Goal: Task Accomplishment & Management: Complete application form

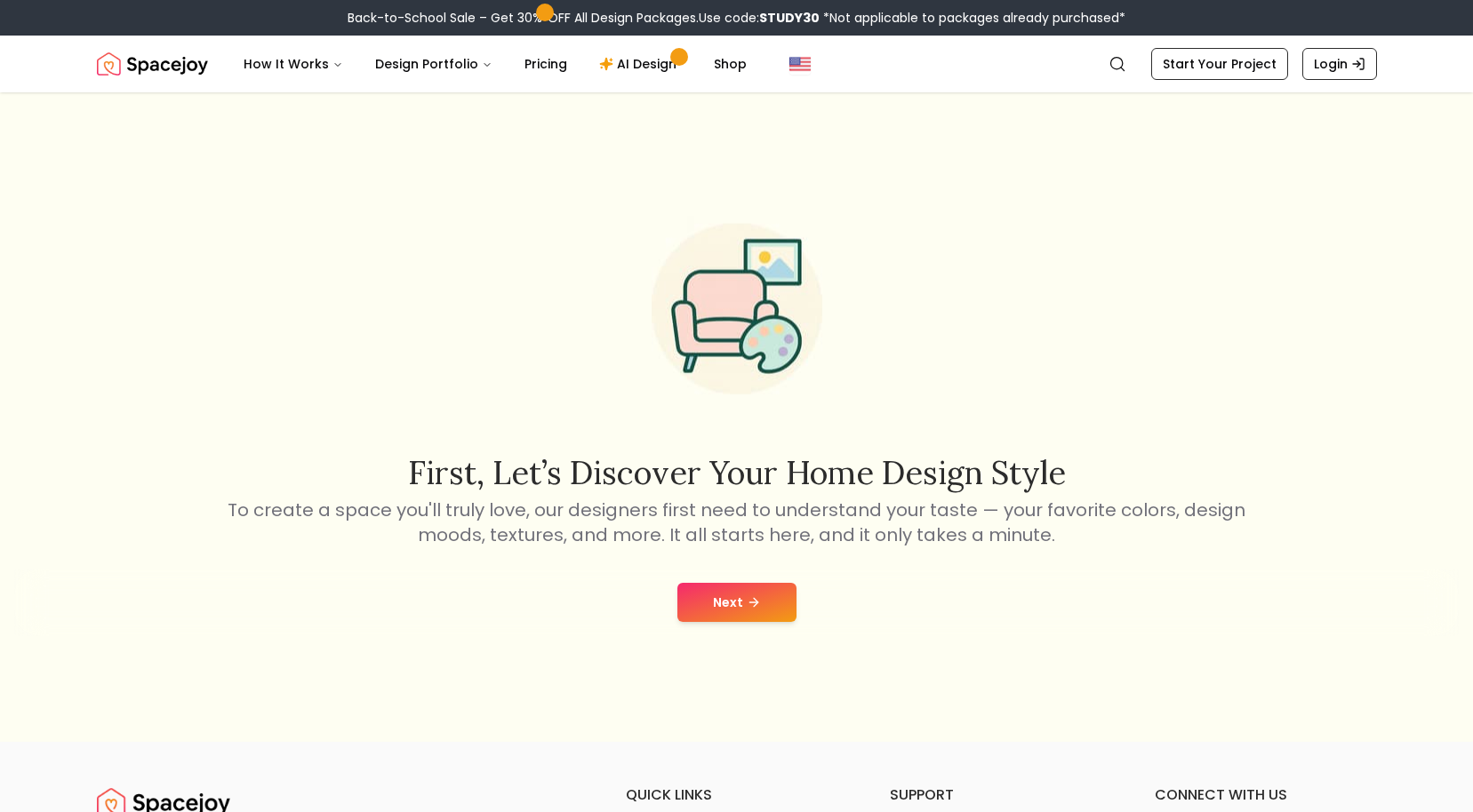
click at [738, 591] on button "Next" at bounding box center [736, 602] width 119 height 39
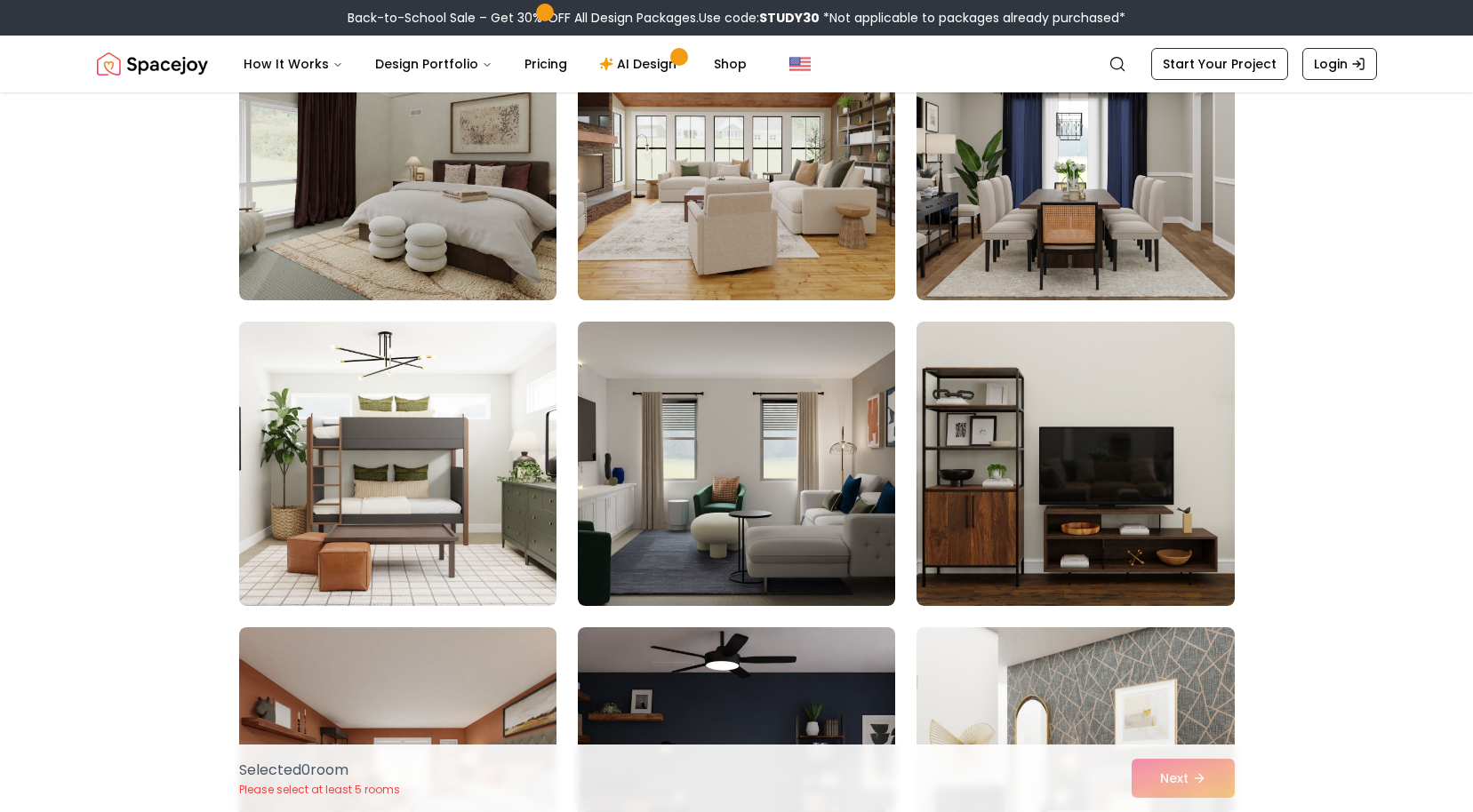
scroll to position [1573, 0]
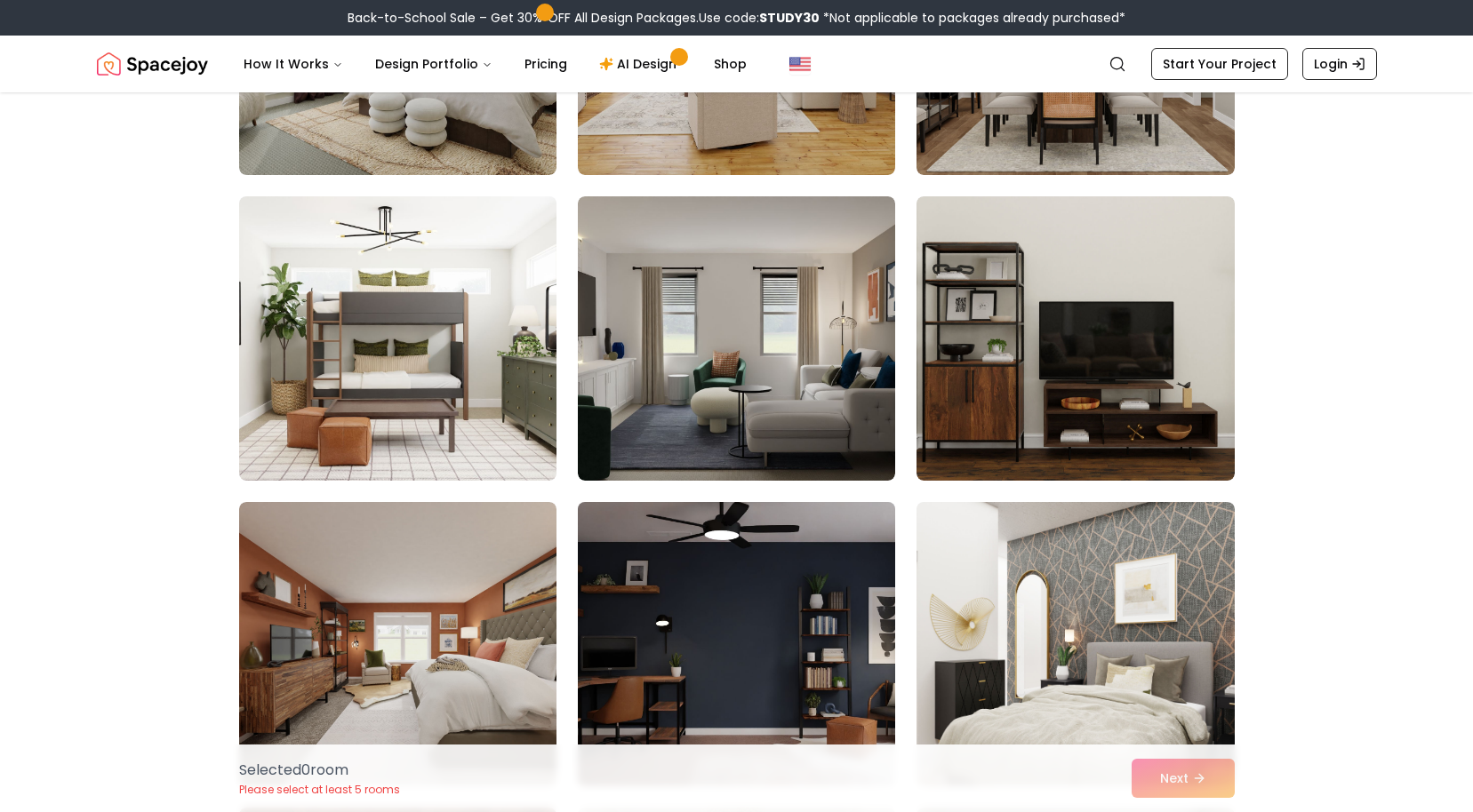
click at [859, 495] on img at bounding box center [736, 644] width 333 height 298
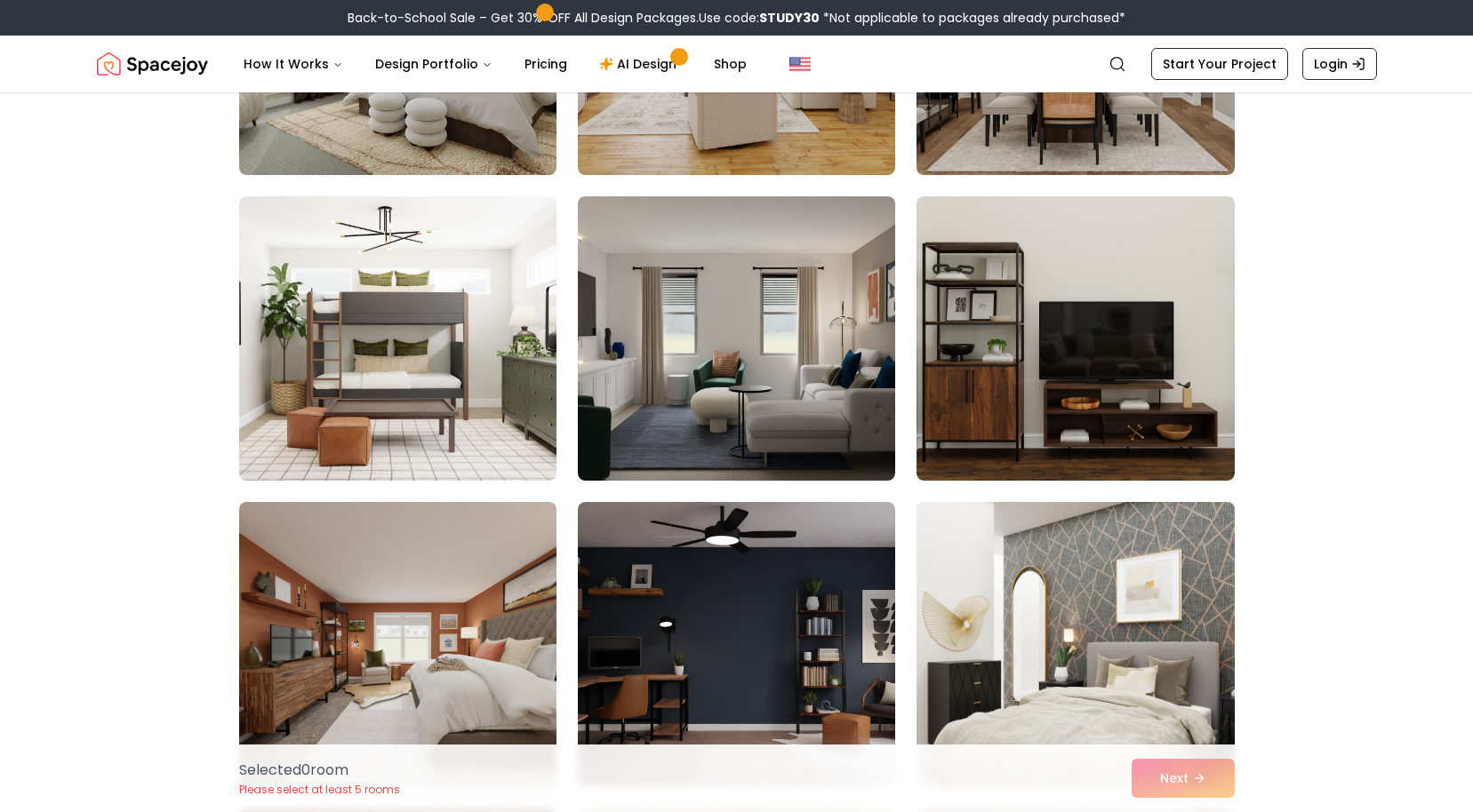
scroll to position [1989, 0]
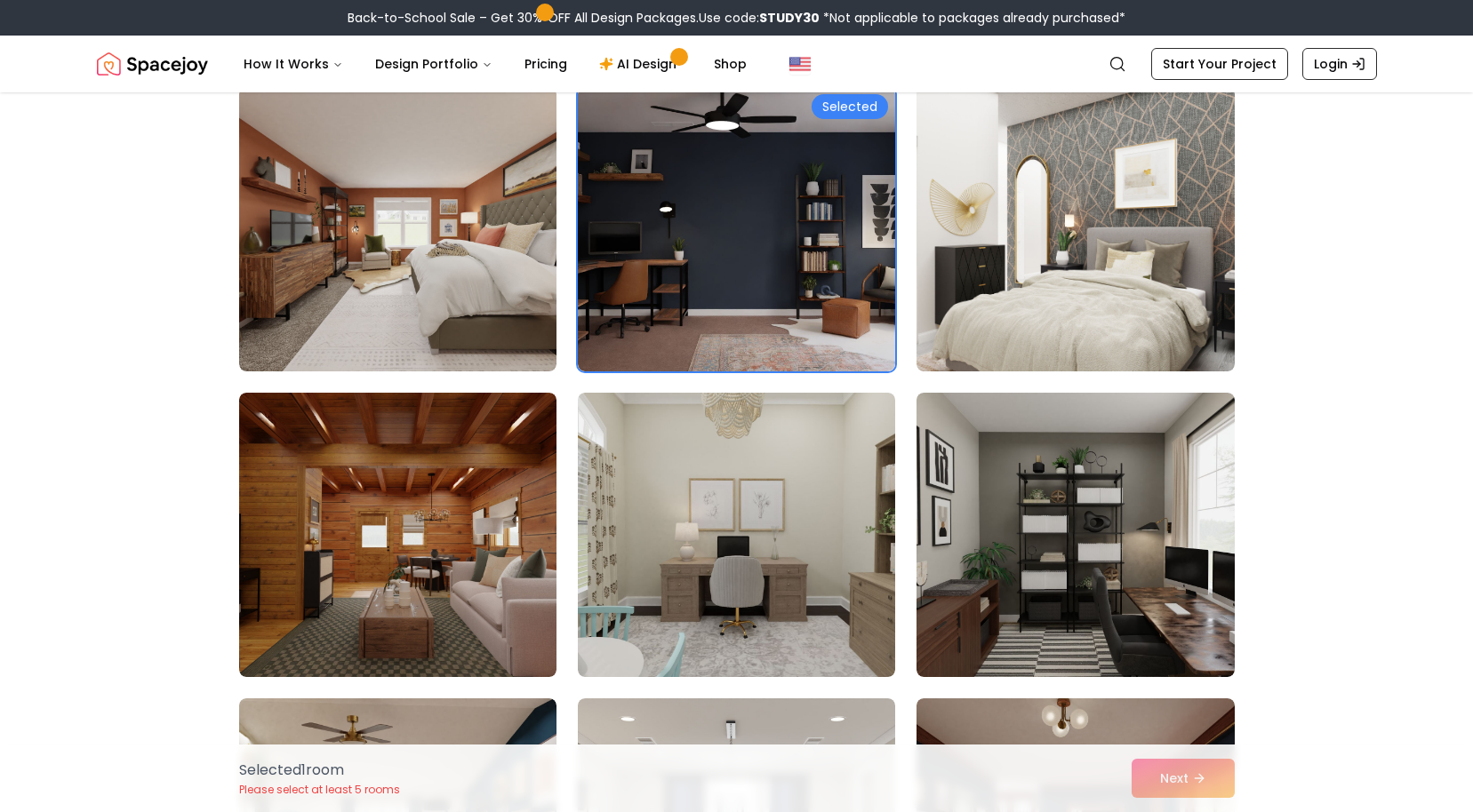
click at [1179, 789] on div "Selected 1 room Please select at least 5 rooms Next" at bounding box center [736, 778] width 1024 height 67
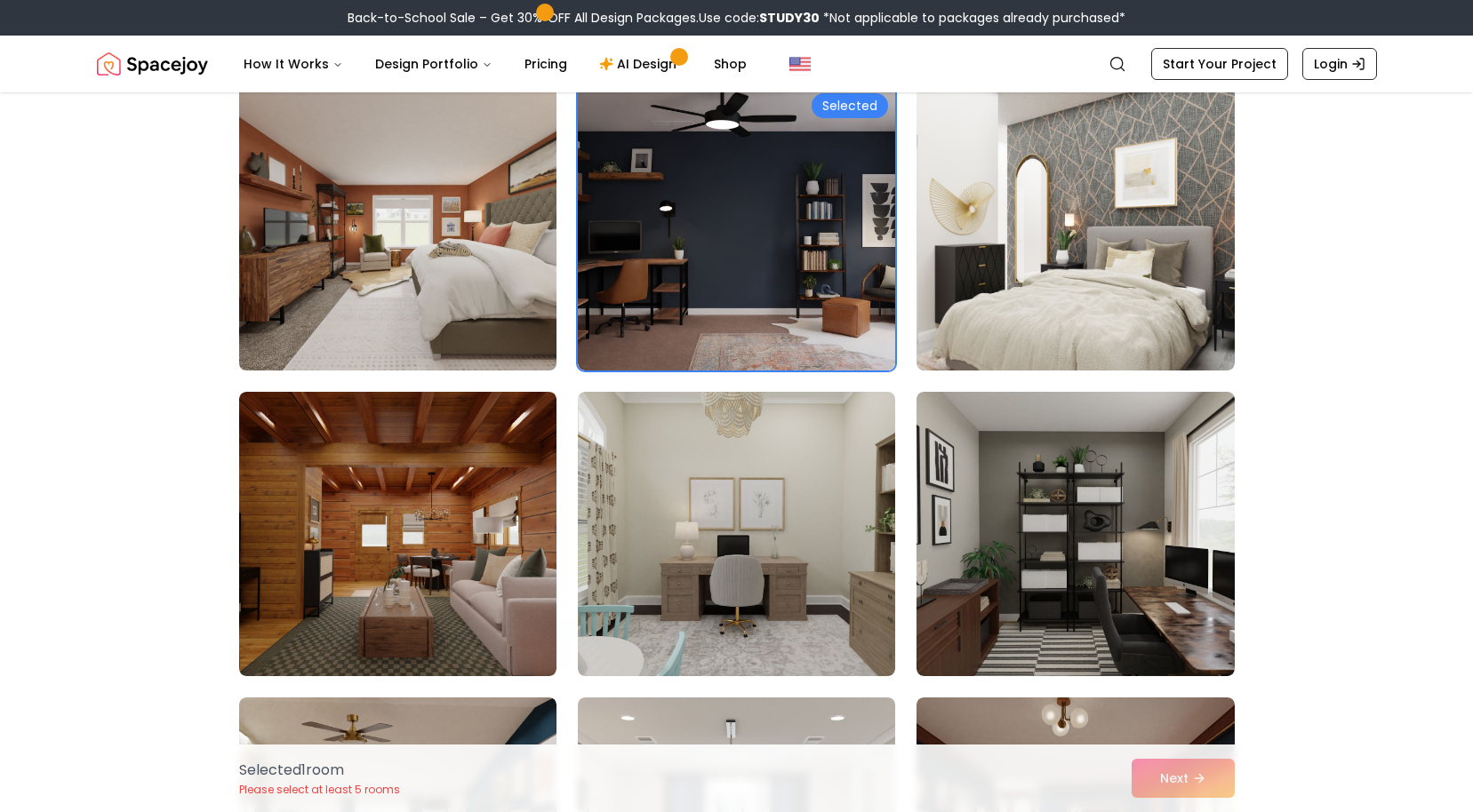
click at [412, 286] on img at bounding box center [398, 228] width 333 height 298
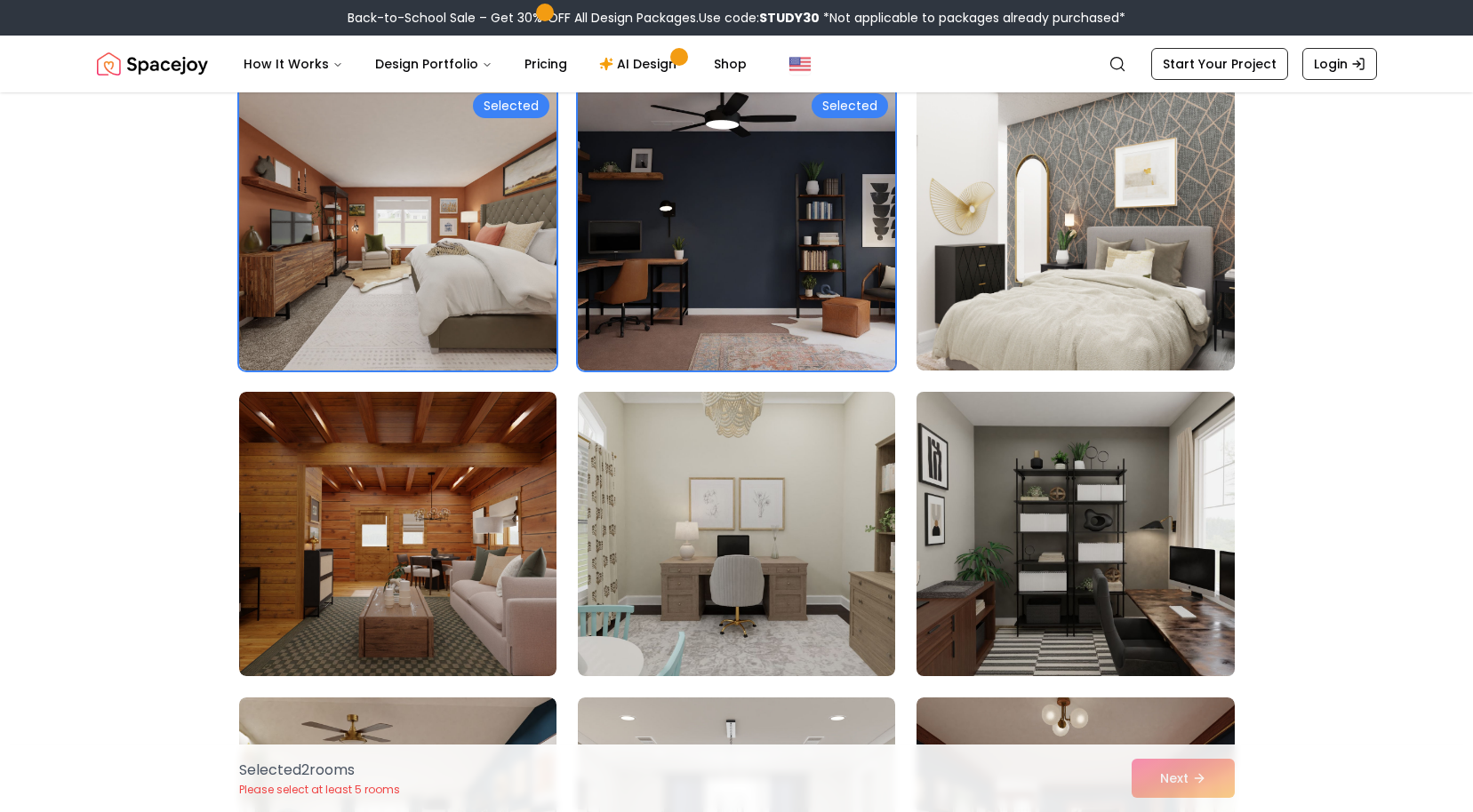
click at [1046, 574] on img at bounding box center [1075, 533] width 333 height 298
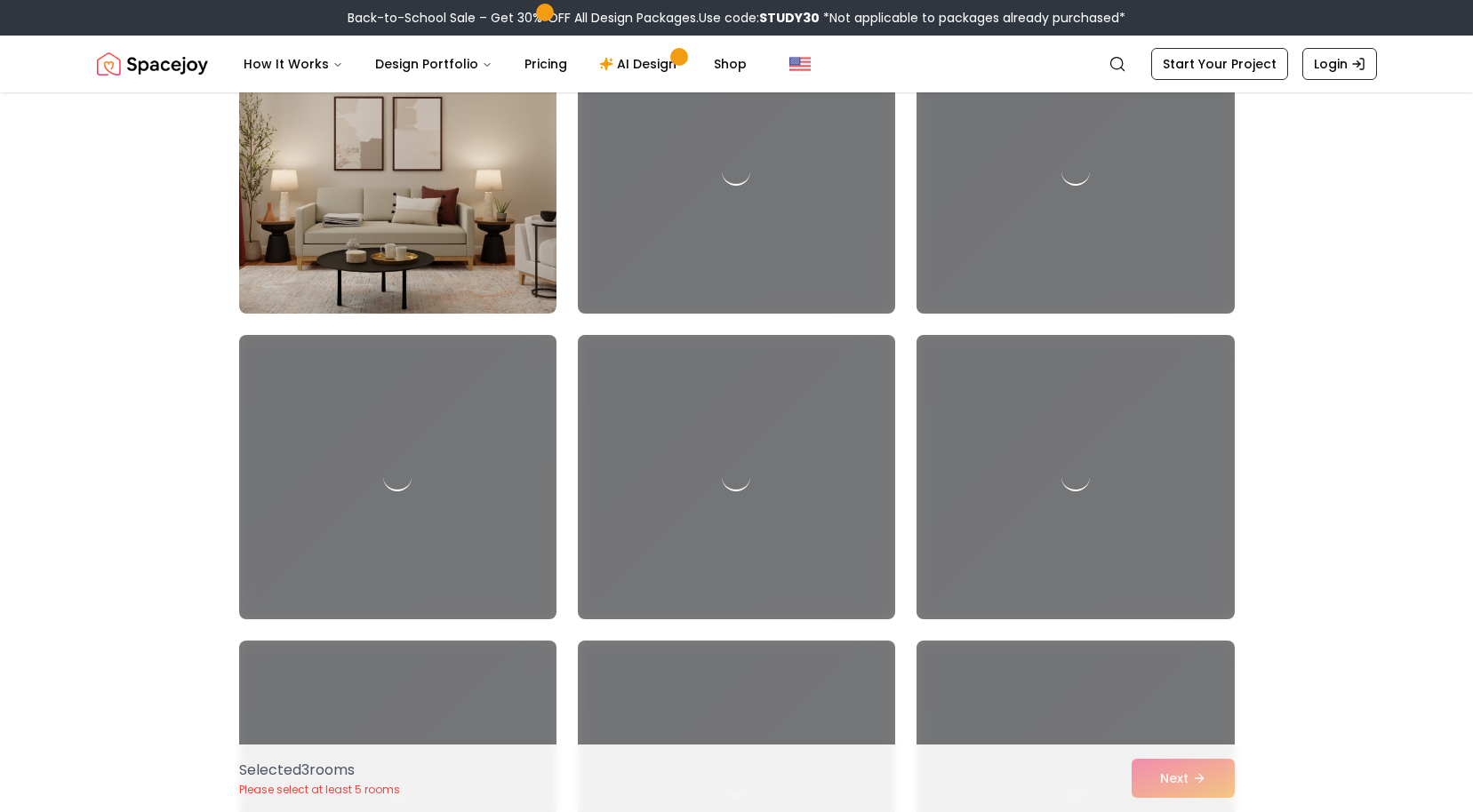
scroll to position [6055, 0]
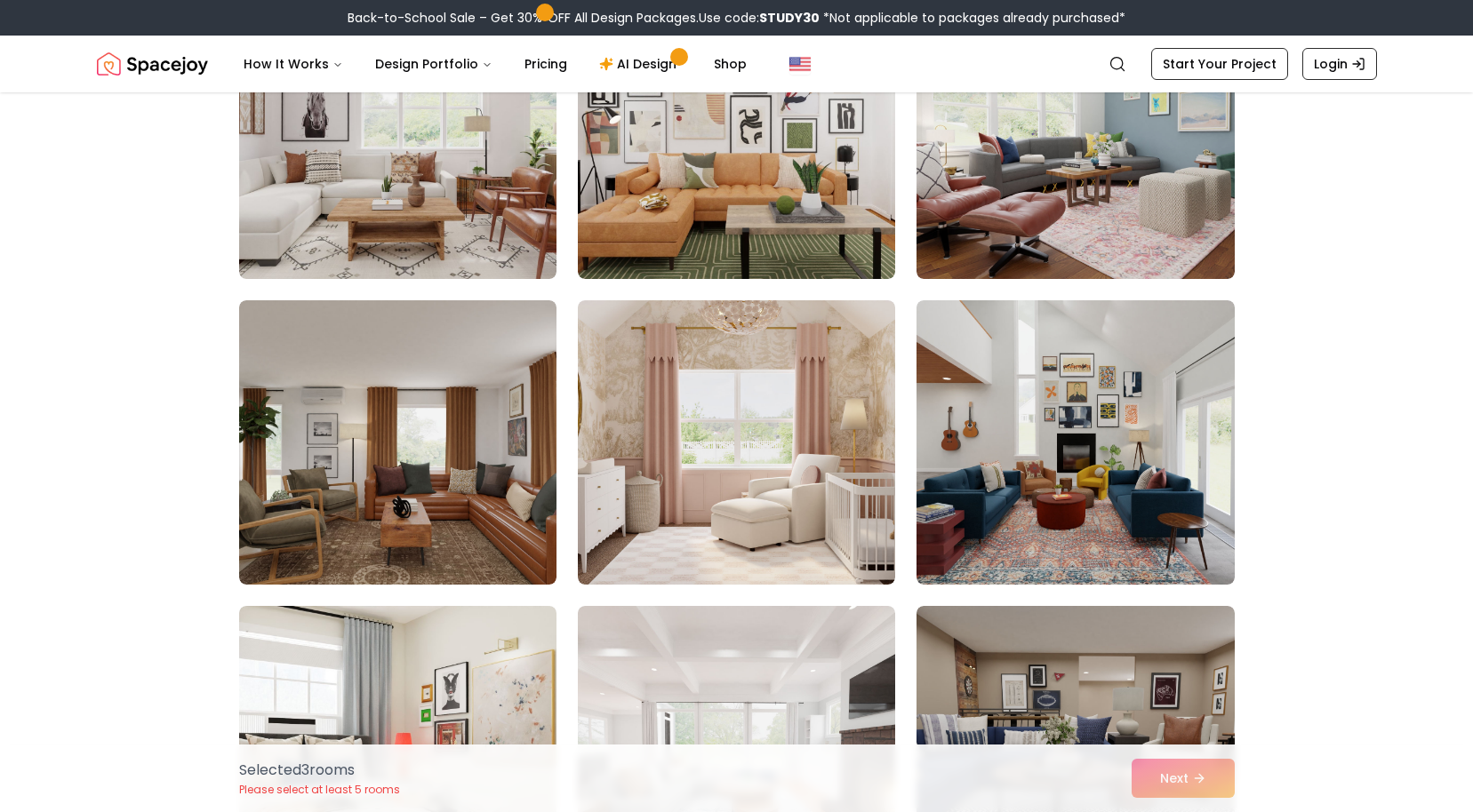
click at [1174, 774] on div "Selected 3 room s Please select at least 5 rooms Next" at bounding box center [736, 778] width 1024 height 67
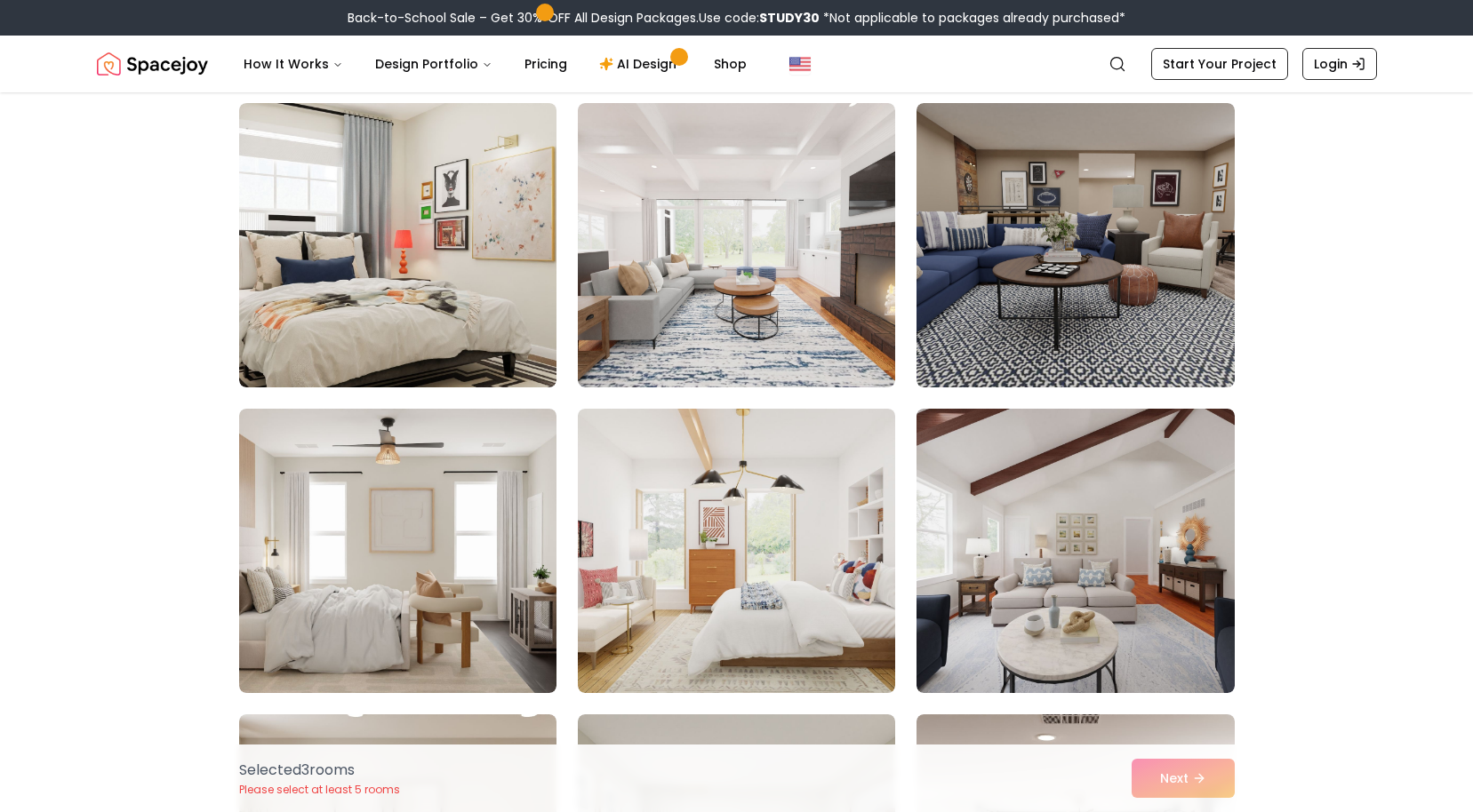
scroll to position [7069, 0]
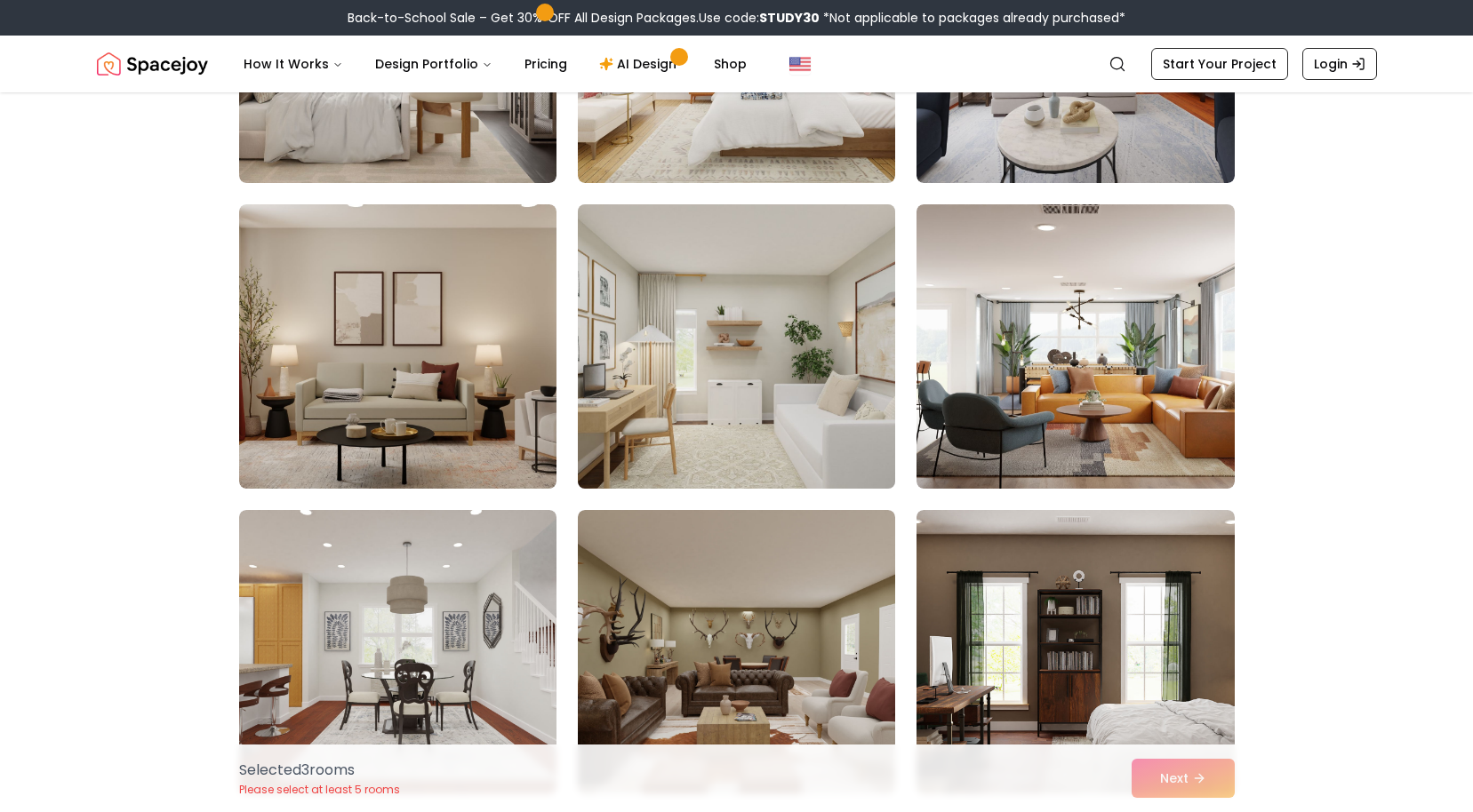
click at [786, 444] on img at bounding box center [736, 346] width 333 height 298
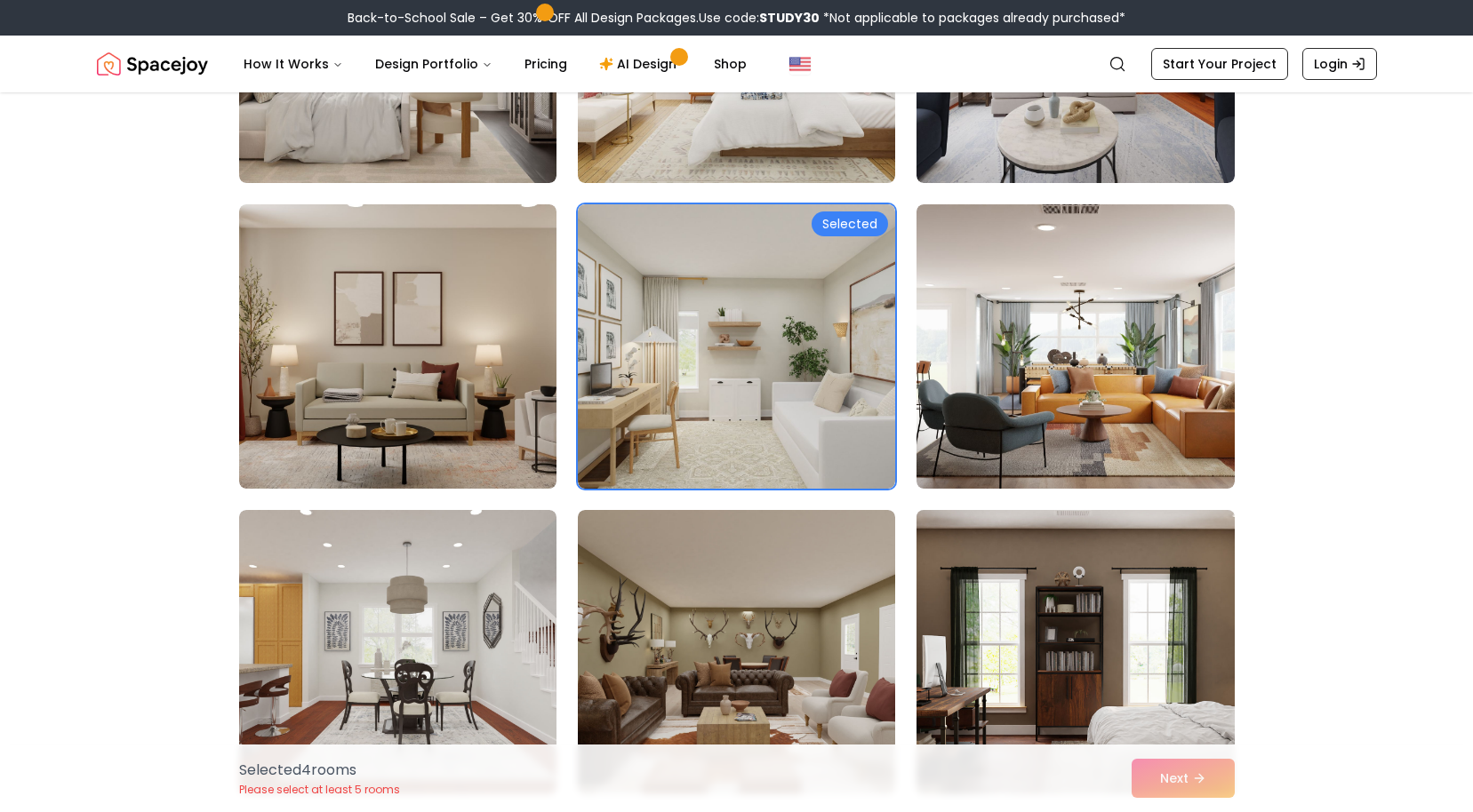
click at [980, 596] on img at bounding box center [1075, 652] width 333 height 298
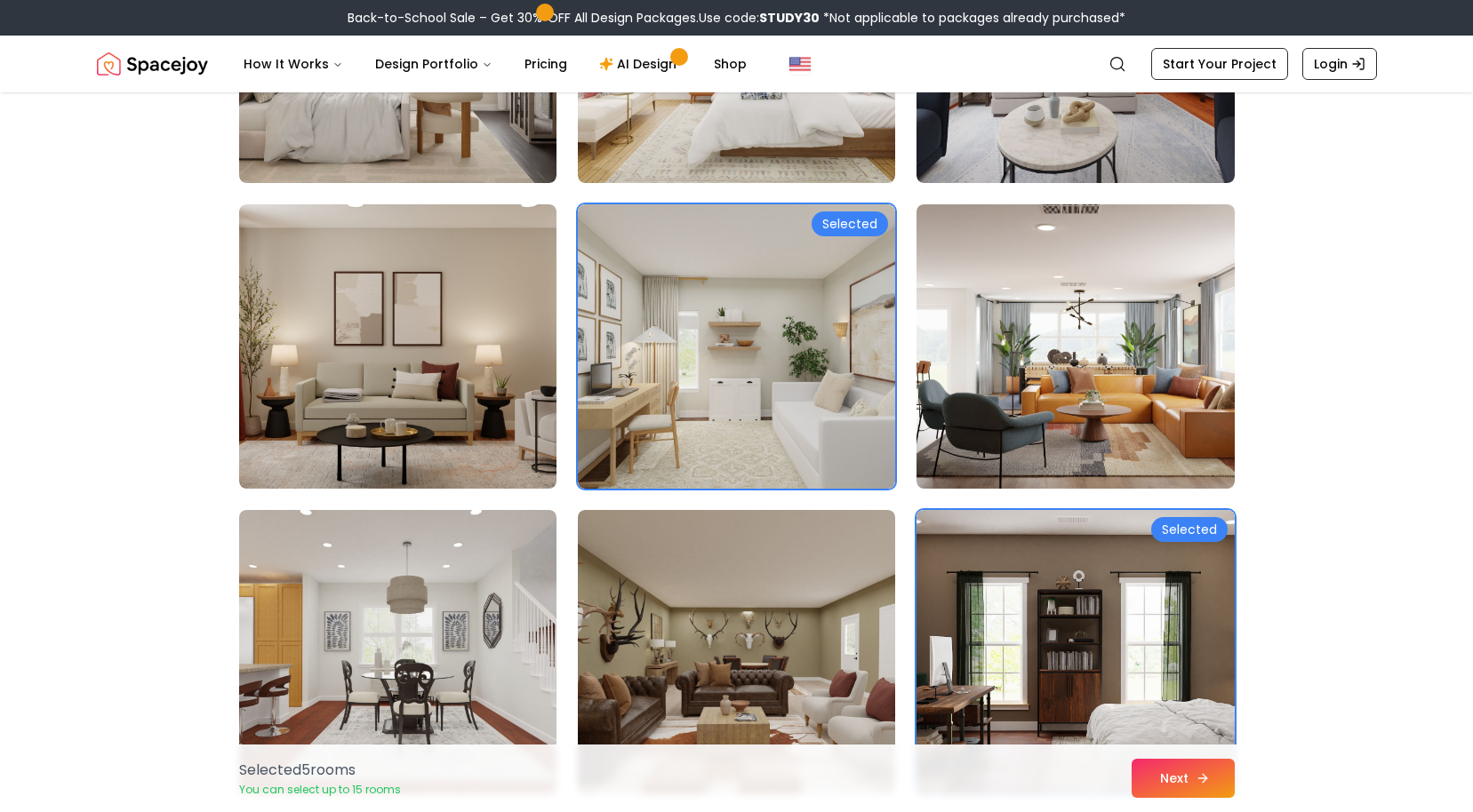
click at [1163, 780] on button "Next" at bounding box center [1183, 778] width 103 height 39
